Goal: Information Seeking & Learning: Learn about a topic

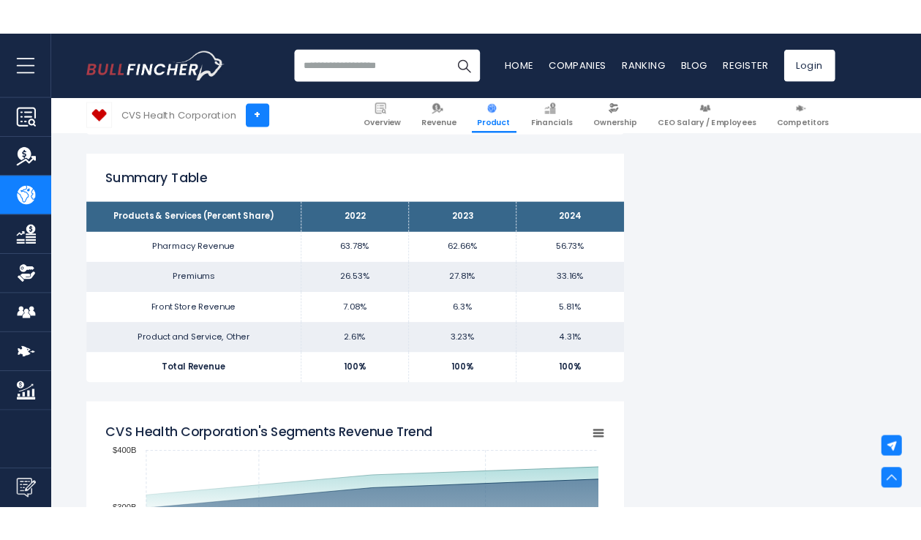
scroll to position [882, 0]
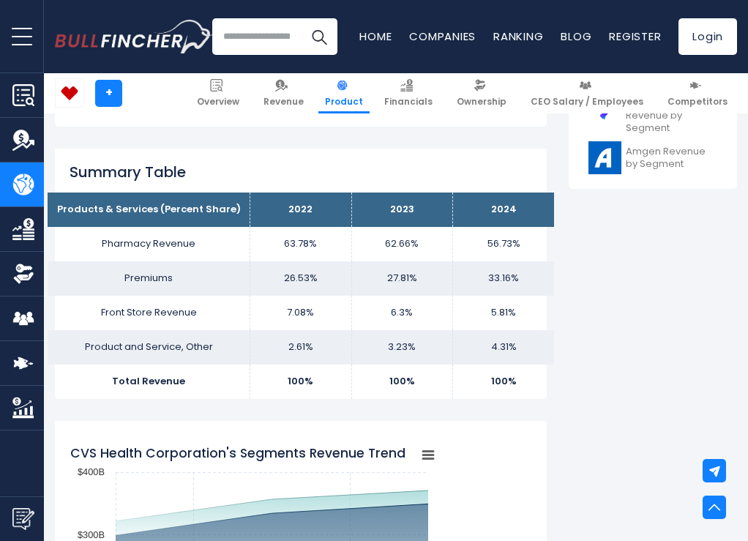
scroll to position [869, 1]
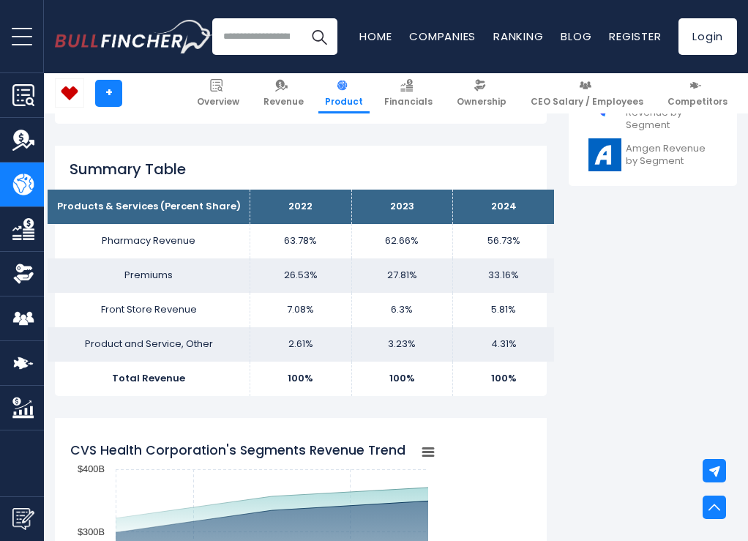
click at [189, 238] on td "Pharmacy Revenue" at bounding box center [149, 241] width 203 height 34
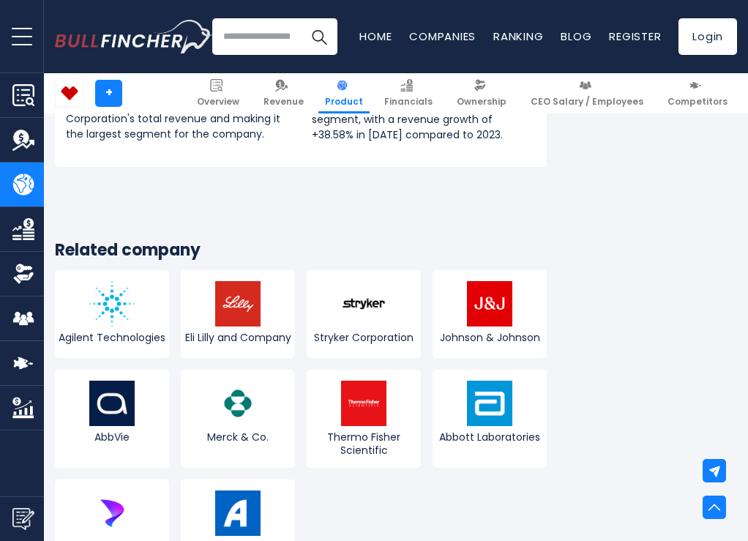
scroll to position [1525, 0]
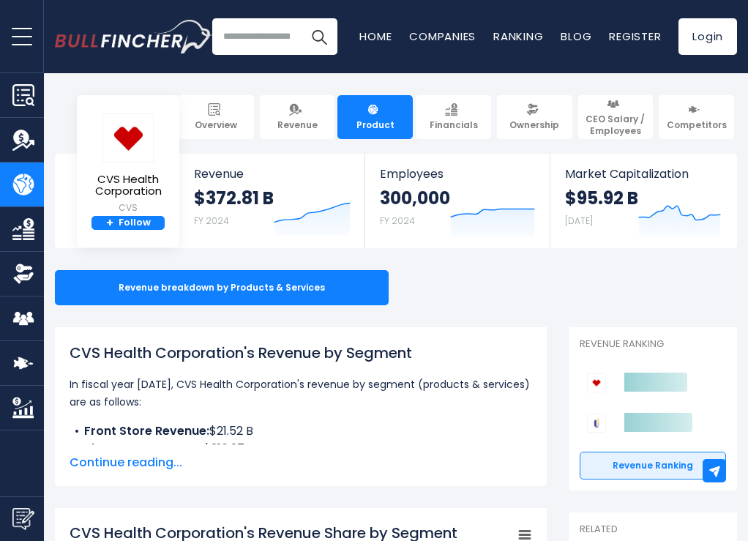
click at [448, 303] on div "Revenue breakdown by Products & Services" at bounding box center [396, 287] width 682 height 35
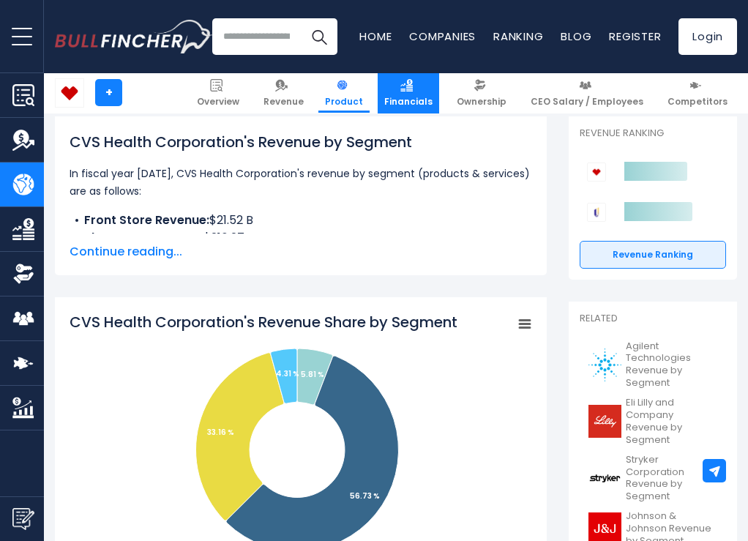
click at [412, 99] on span "Financials" at bounding box center [408, 102] width 48 height 12
